Goal: Task Accomplishment & Management: Use online tool/utility

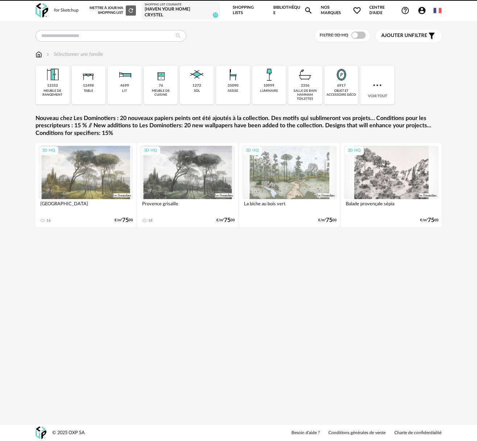
click at [165, 11] on div "[Haven your Home] Crystel" at bounding box center [181, 12] width 73 height 11
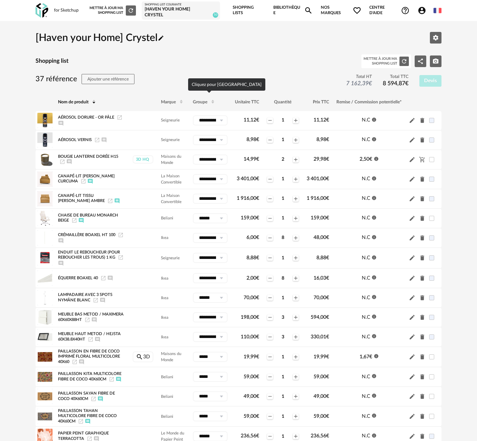
click at [199, 100] on span "Groupe" at bounding box center [200, 102] width 15 height 4
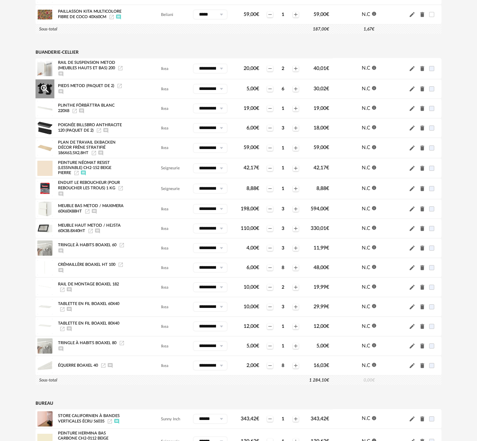
scroll to position [182, 0]
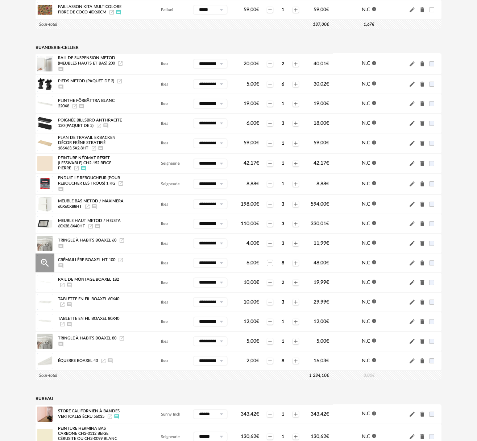
click at [269, 264] on icon "Minus icon" at bounding box center [270, 263] width 6 height 6
click at [269, 361] on icon "Minus icon" at bounding box center [270, 361] width 6 height 6
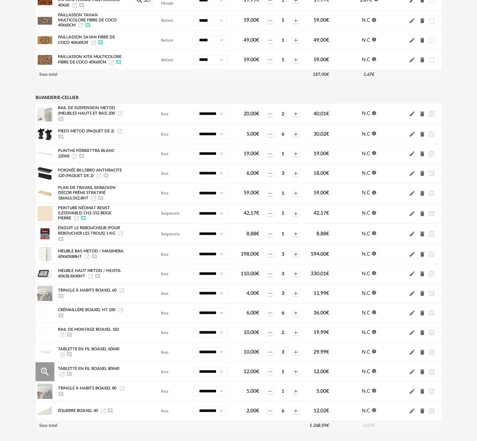
scroll to position [107, 0]
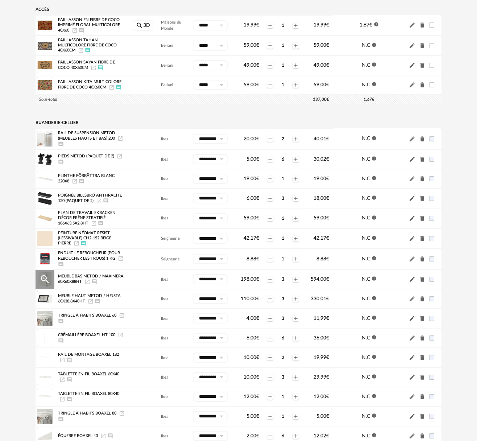
click at [86, 282] on span "Meuble bas Metod / Maximera 60x60x88Ht" at bounding box center [91, 279] width 66 height 9
click at [97, 281] on icon "Ajouter un commentaire" at bounding box center [94, 282] width 6 height 6
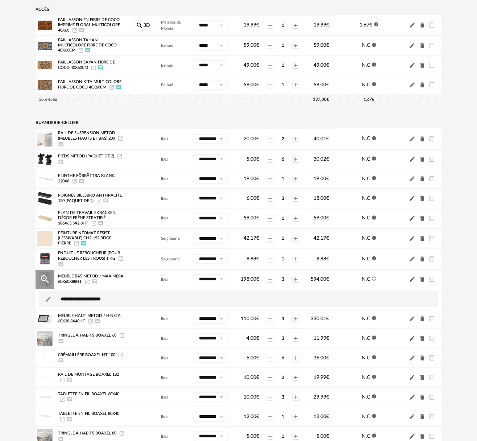
click at [90, 281] on icon "Launch icon" at bounding box center [87, 282] width 6 height 6
click at [72, 276] on span "Meuble bas Metod / Maximera 60x60x88Ht" at bounding box center [91, 279] width 66 height 9
click at [97, 281] on icon "Ajouter un commentaire" at bounding box center [94, 282] width 6 height 6
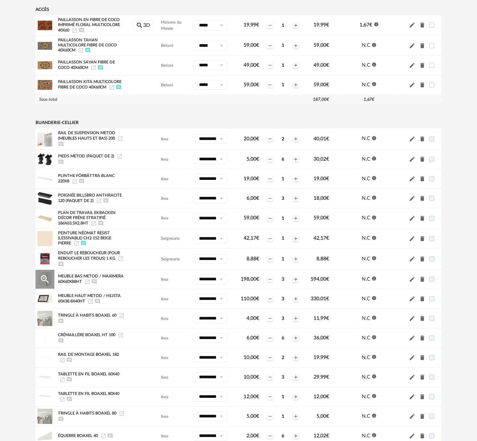
click at [97, 281] on icon "Ajouter un commentaire" at bounding box center [94, 282] width 6 height 6
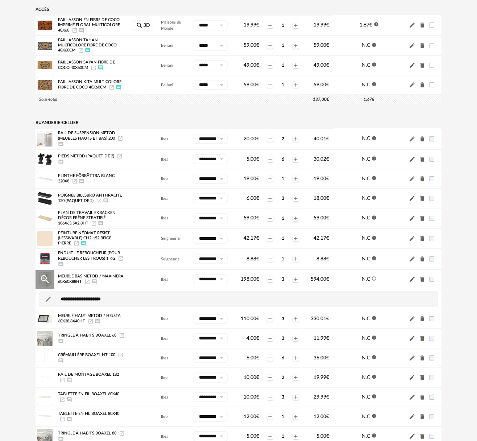
click at [97, 281] on icon "Ajouter un commentaire" at bounding box center [94, 282] width 6 height 6
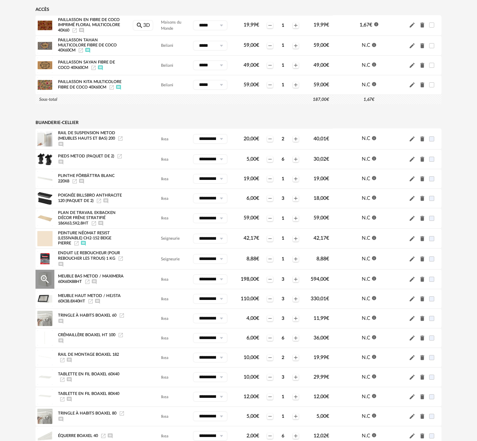
click at [90, 281] on icon "Launch icon" at bounding box center [87, 282] width 6 height 6
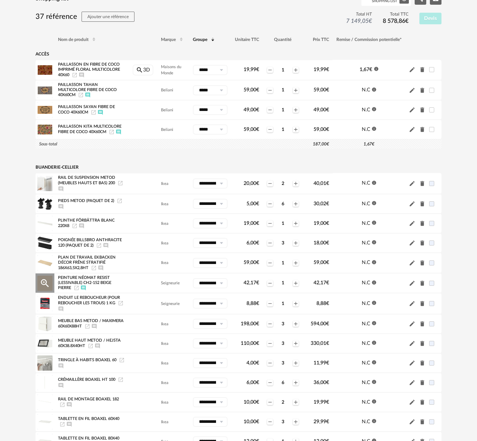
scroll to position [62, 0]
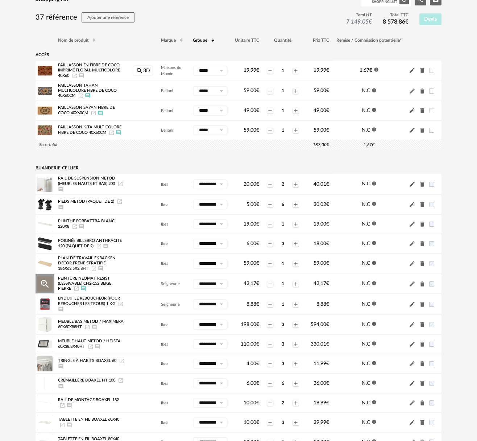
click at [83, 289] on icon "Afficher/masquer le commentaire" at bounding box center [84, 289] width 6 height 6
